Goal: Find specific page/section: Find specific page/section

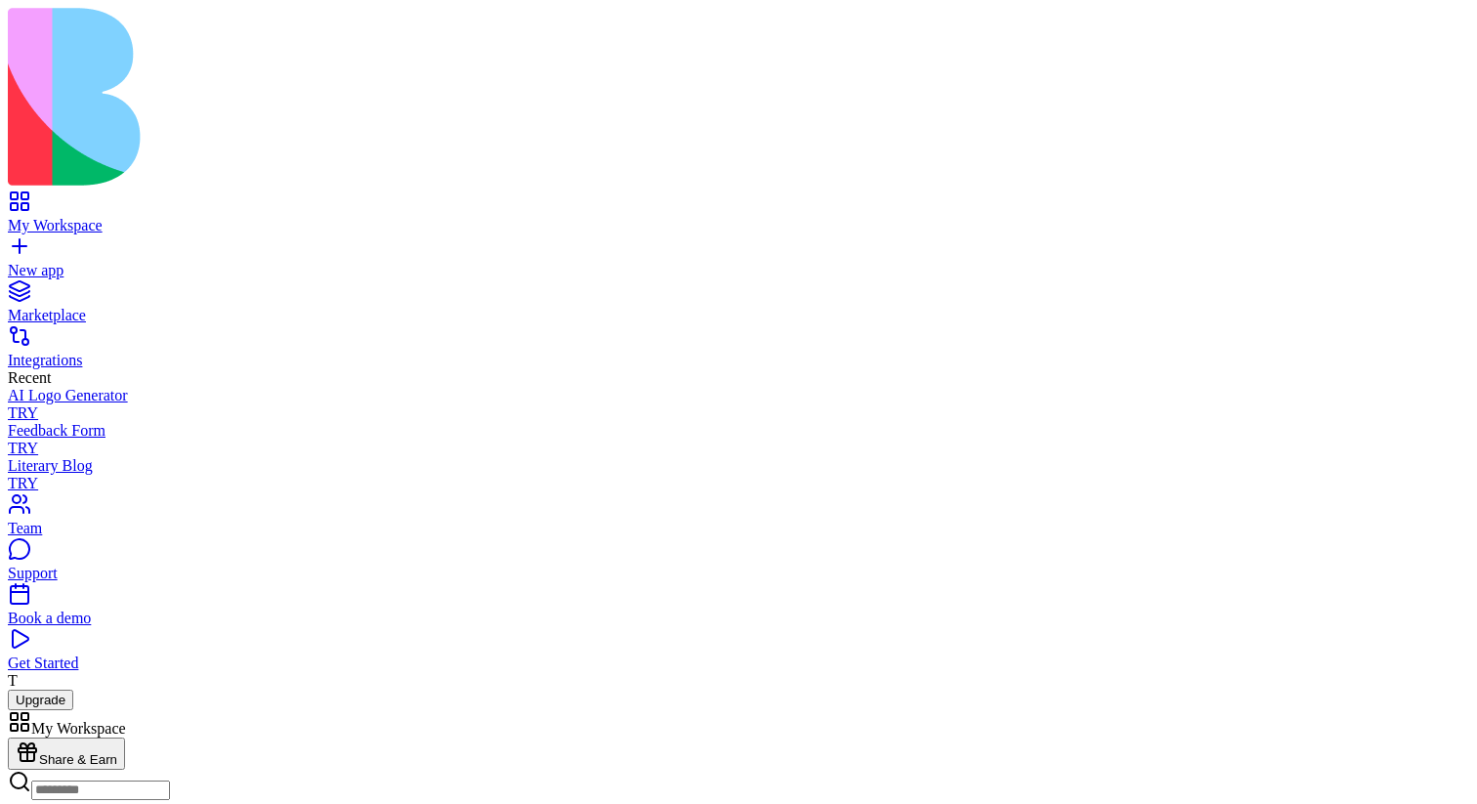
click at [99, 537] on div "Team" at bounding box center [739, 529] width 1462 height 18
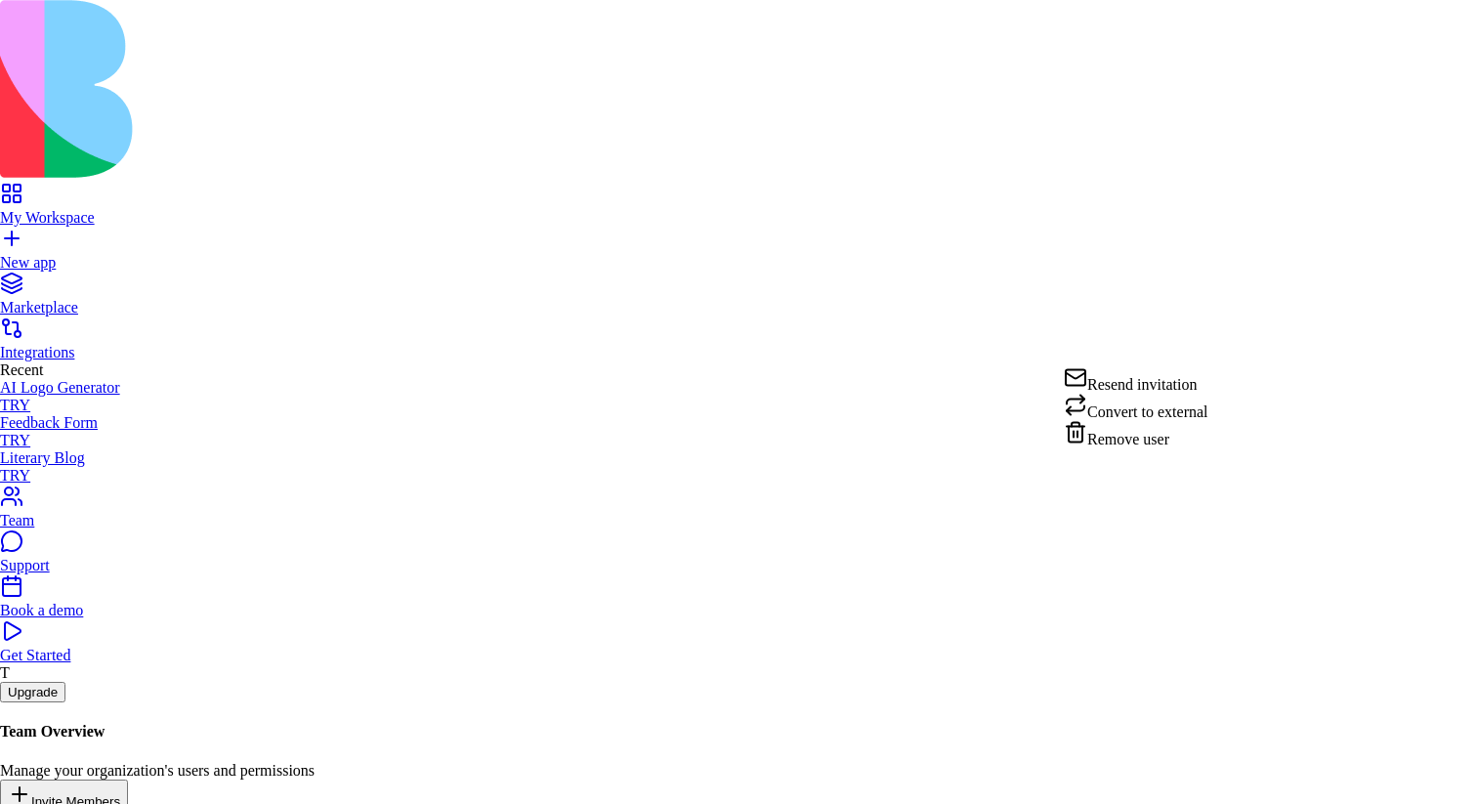
click at [1208, 334] on html "My Workspace New app Marketplace Integrations Recent AI Logo Generator TRY Feed…" at bounding box center [738, 557] width 1477 height 1115
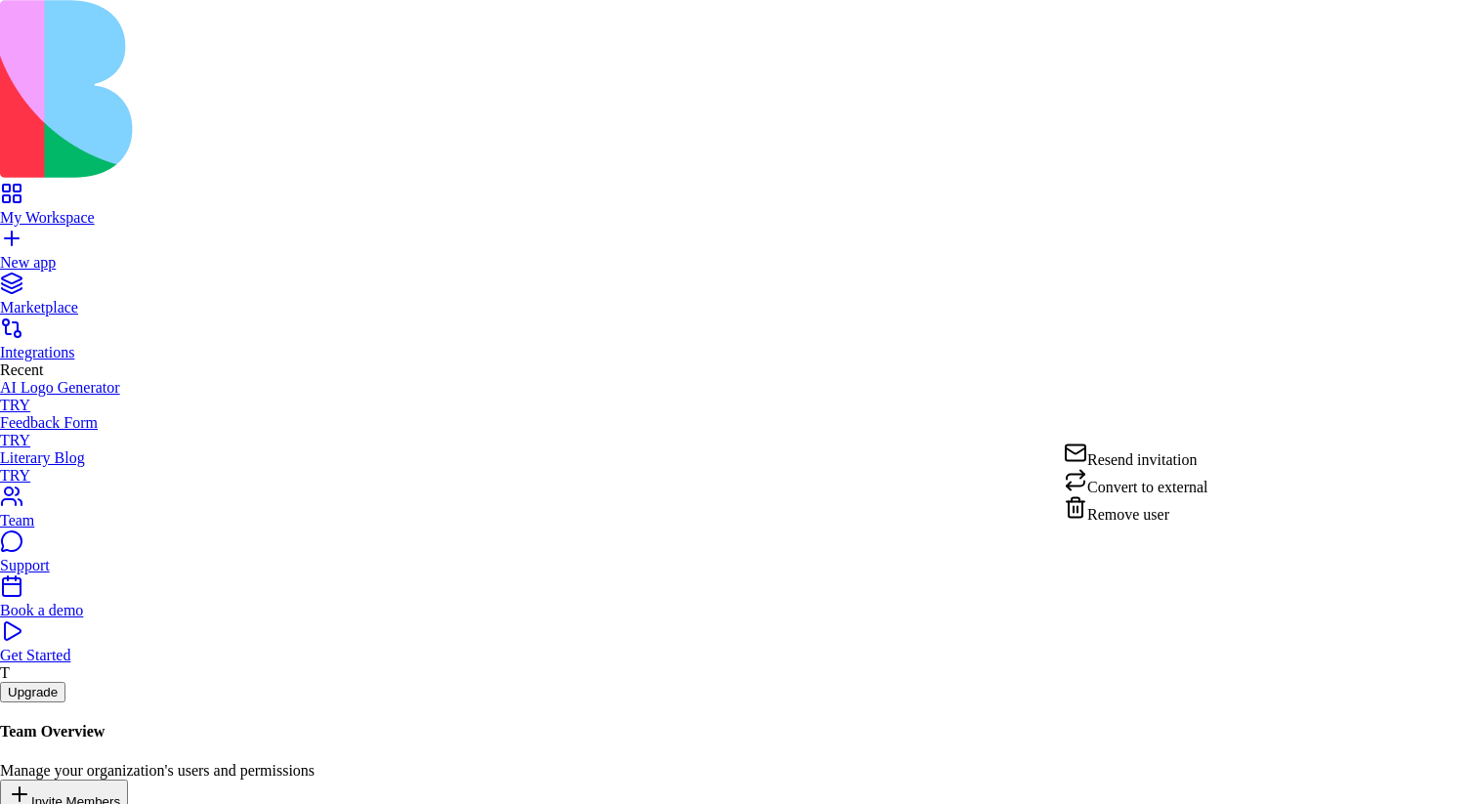
click at [1218, 399] on html "My Workspace New app Marketplace Integrations Recent AI Logo Generator TRY Feed…" at bounding box center [738, 557] width 1477 height 1115
click at [1228, 369] on html "My Workspace New app Marketplace Integrations Recent AI Logo Generator TRY Feed…" at bounding box center [738, 557] width 1477 height 1115
